Goal: Use online tool/utility: Use online tool/utility

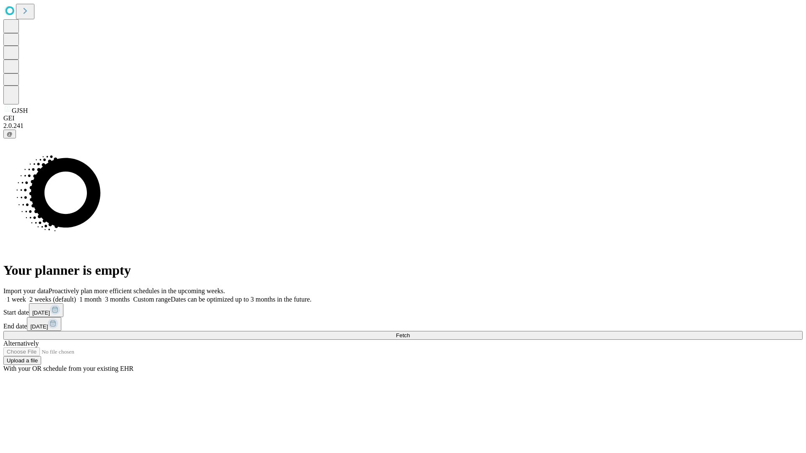
click at [410, 333] on span "Fetch" at bounding box center [403, 336] width 14 height 6
